Goal: Transaction & Acquisition: Subscribe to service/newsletter

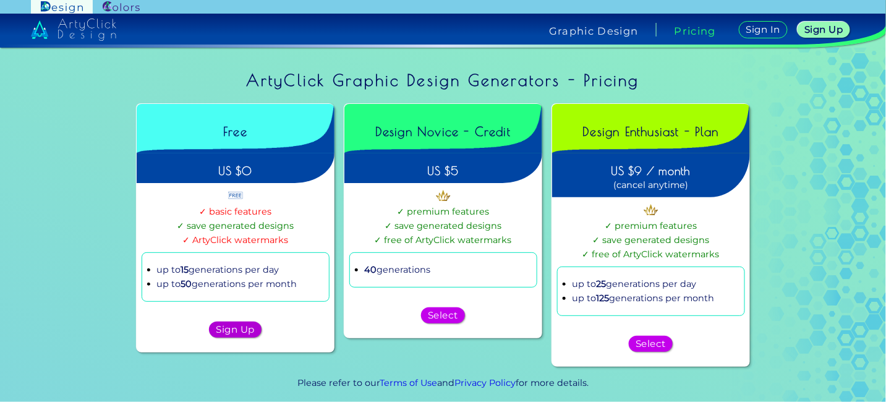
click at [223, 328] on h5 "Sign Up" at bounding box center [235, 329] width 35 height 9
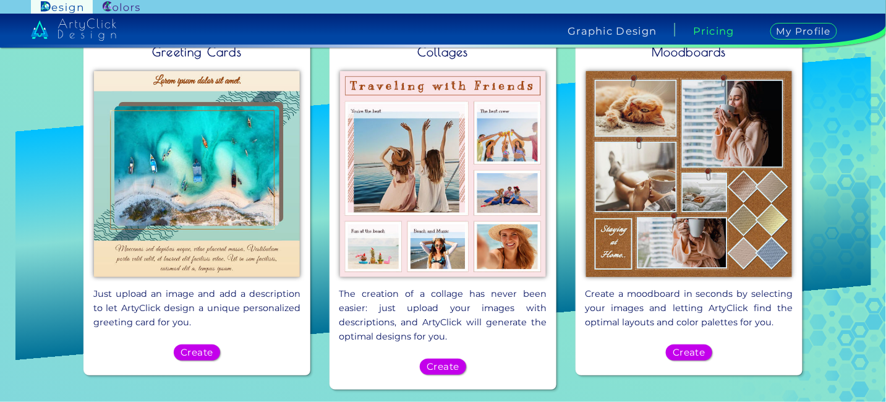
scroll to position [480, 0]
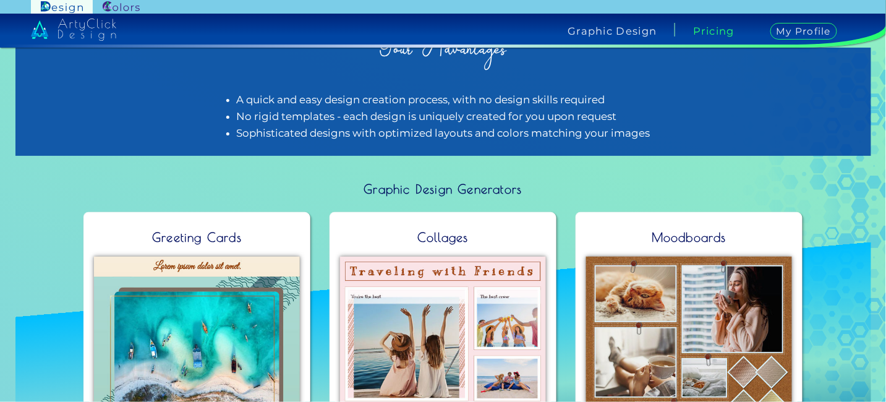
click at [681, 229] on h2 "Moodboards" at bounding box center [688, 237] width 87 height 27
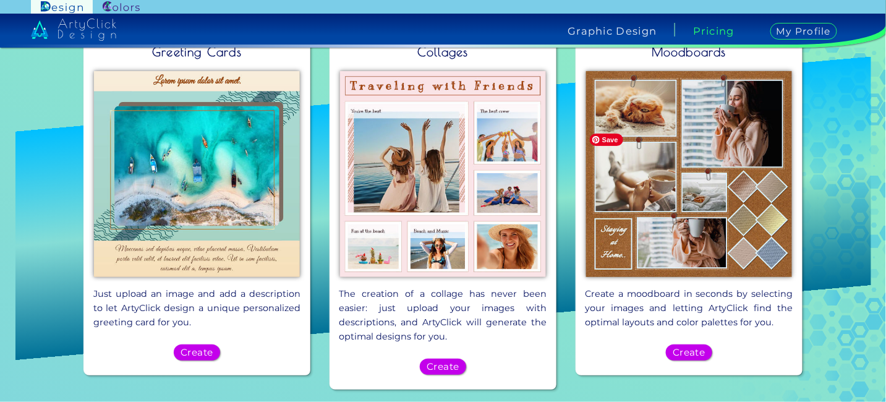
scroll to position [727, 0]
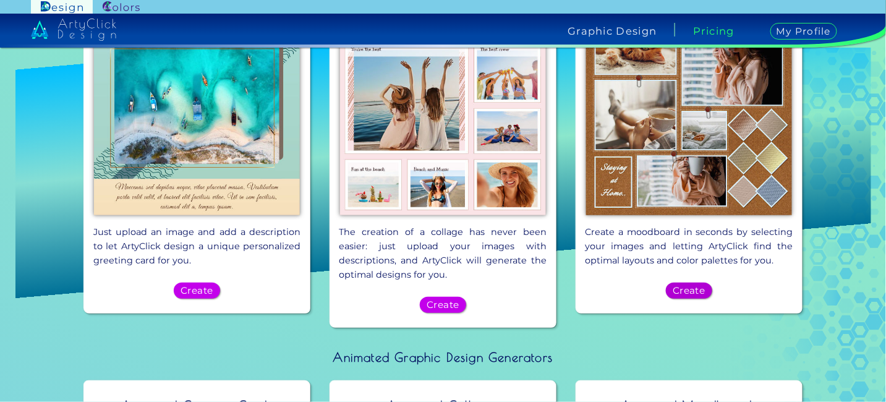
click at [682, 286] on h5 "Create" at bounding box center [688, 290] width 29 height 9
